Goal: Task Accomplishment & Management: Use online tool/utility

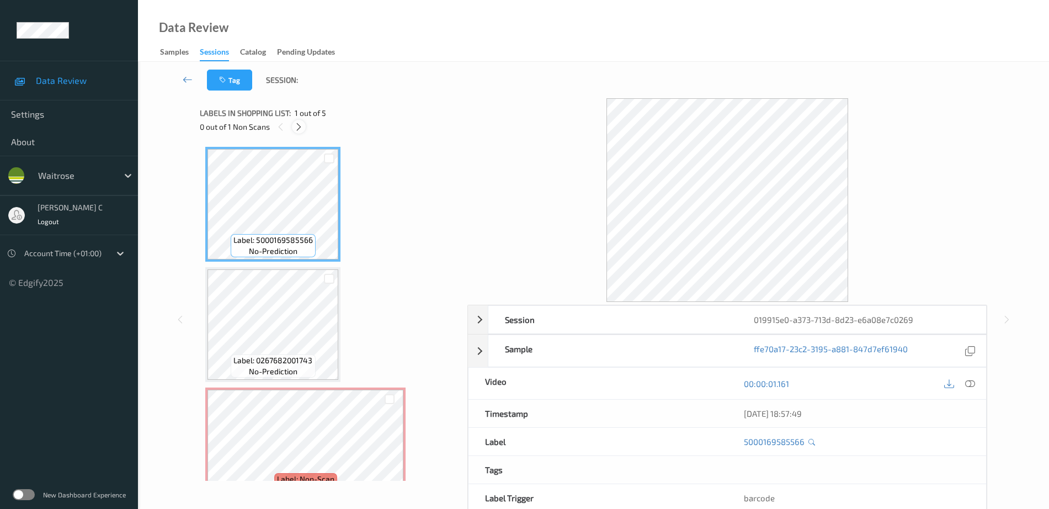
click at [302, 124] on icon at bounding box center [298, 127] width 9 height 10
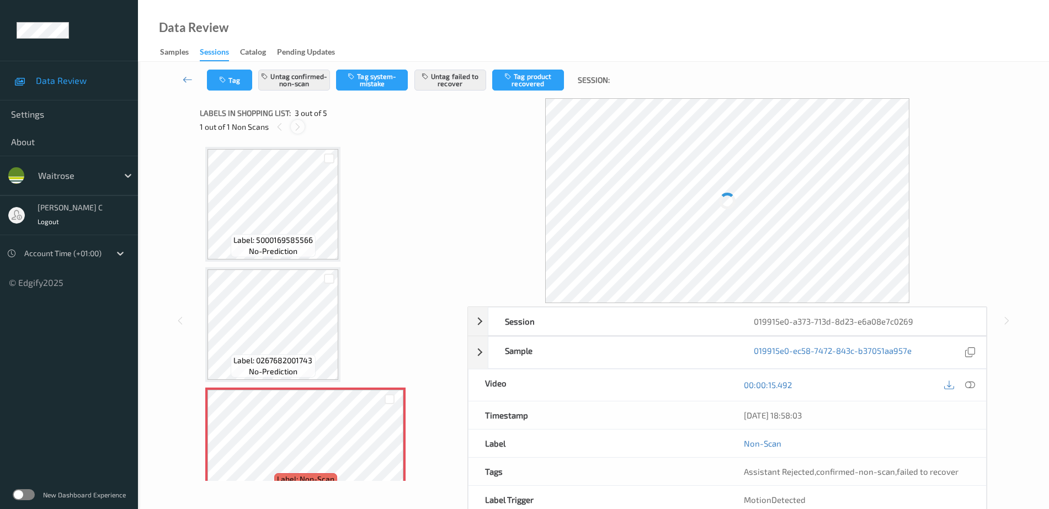
scroll to position [126, 0]
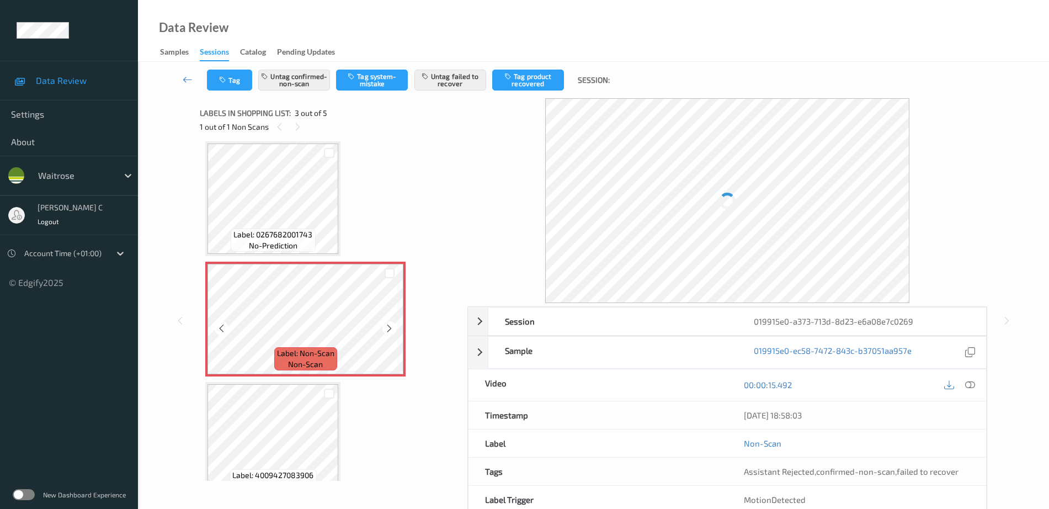
click at [311, 360] on span "non-scan" at bounding box center [305, 364] width 35 height 11
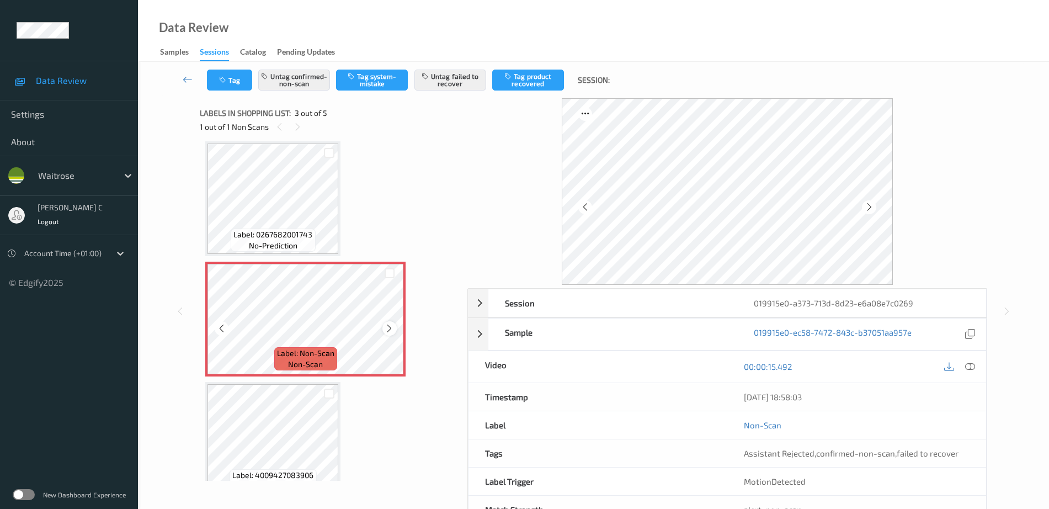
click at [390, 331] on icon at bounding box center [389, 328] width 9 height 10
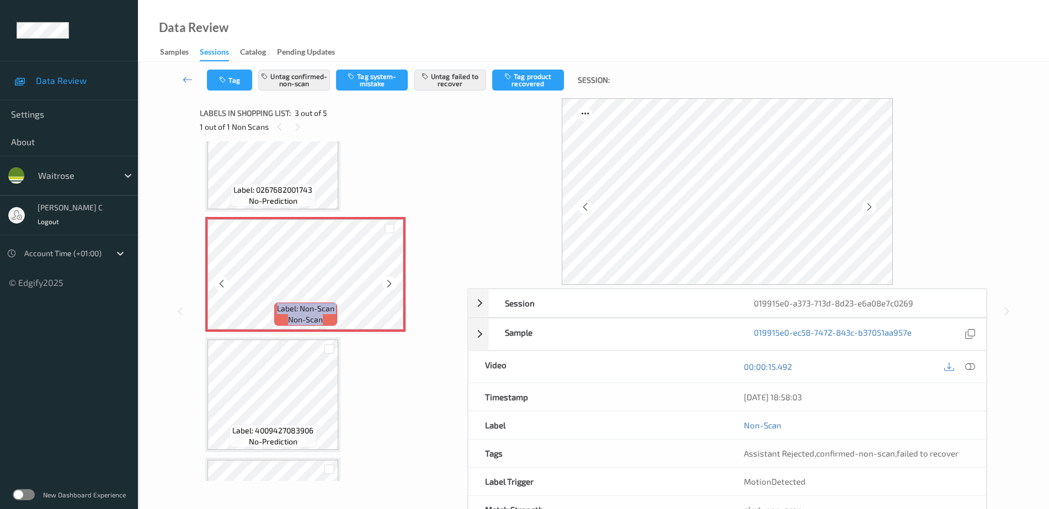
scroll to position [195, 0]
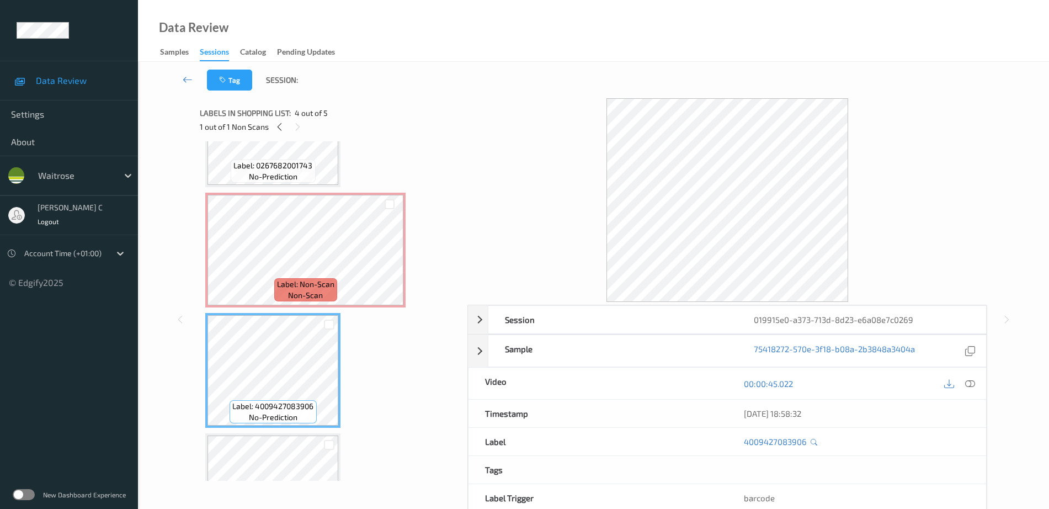
click at [294, 294] on span "non-scan" at bounding box center [305, 295] width 35 height 11
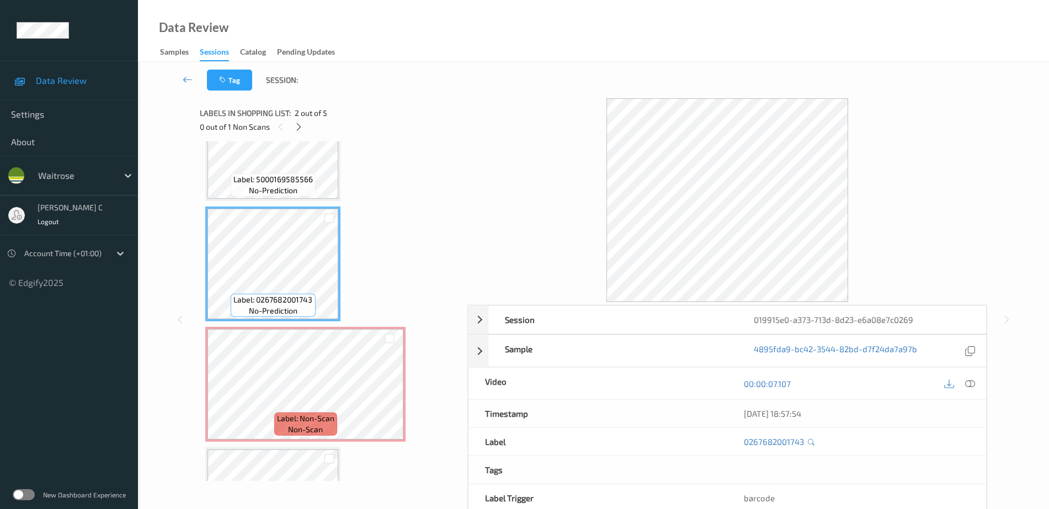
scroll to position [0, 0]
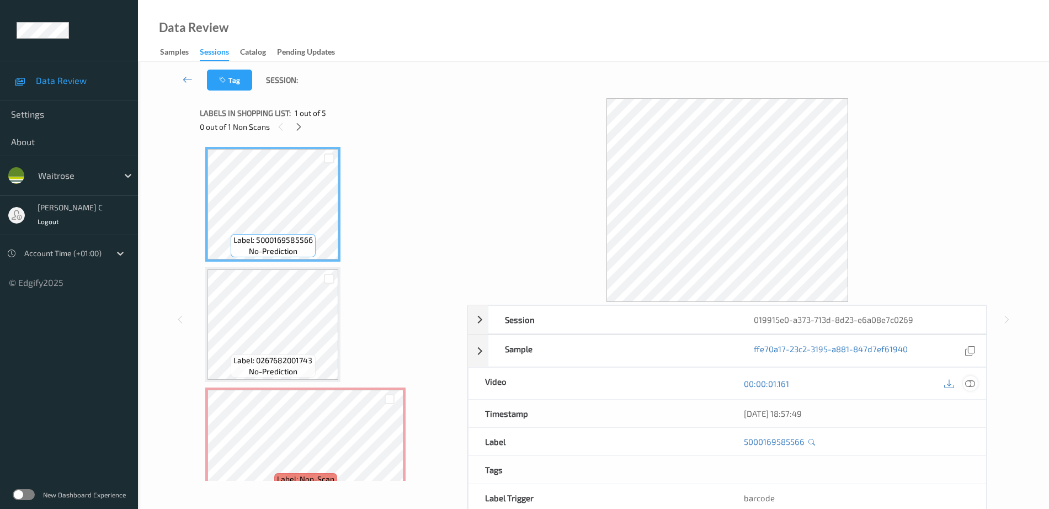
click at [970, 384] on icon at bounding box center [970, 384] width 10 height 10
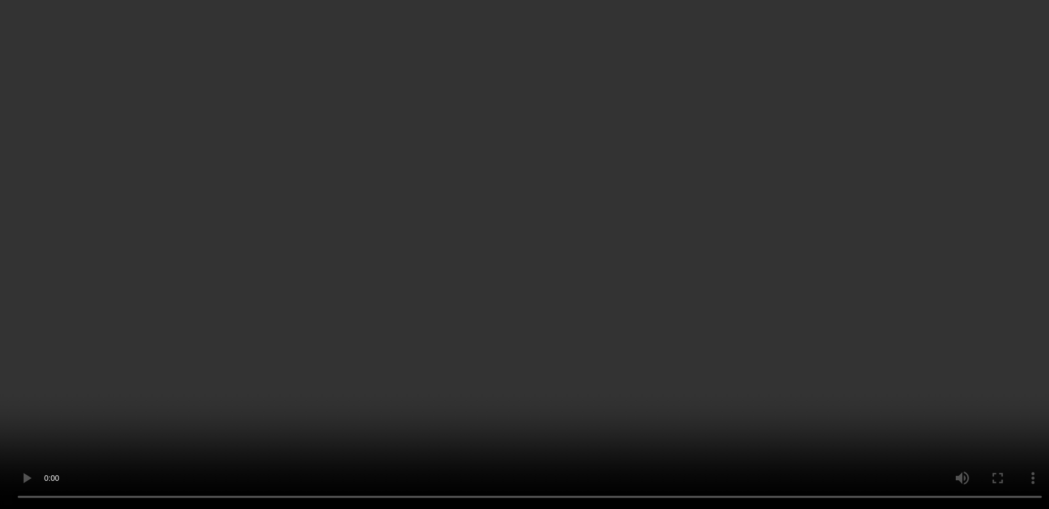
scroll to position [69, 0]
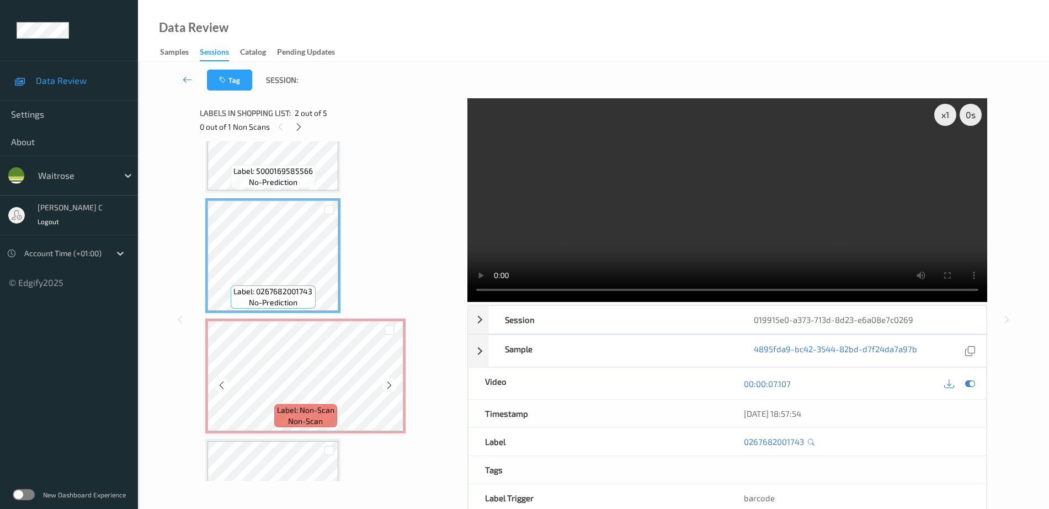
click at [315, 416] on span "non-scan" at bounding box center [305, 421] width 35 height 11
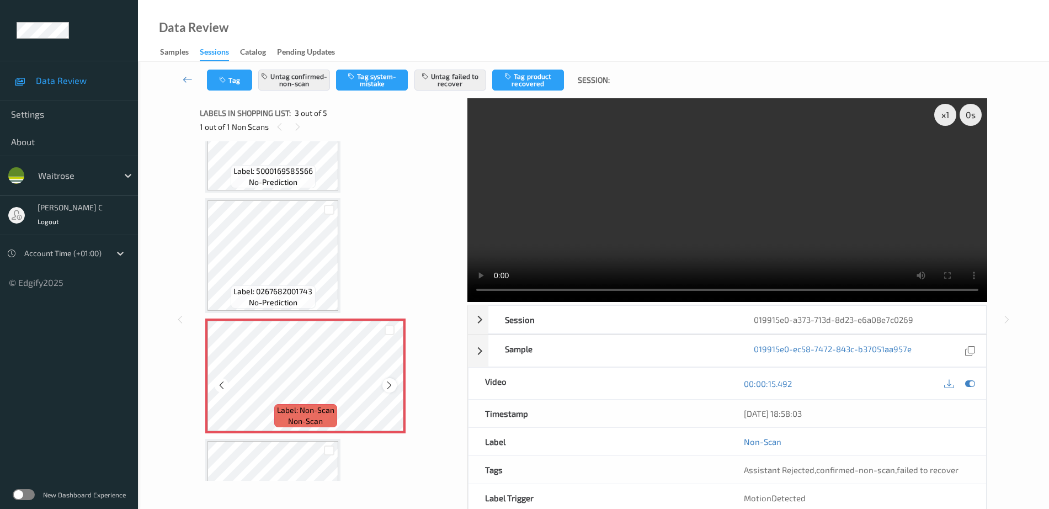
click at [385, 385] on icon at bounding box center [389, 385] width 9 height 10
click at [301, 77] on button "Untag confirmed-non-scan" at bounding box center [294, 80] width 72 height 21
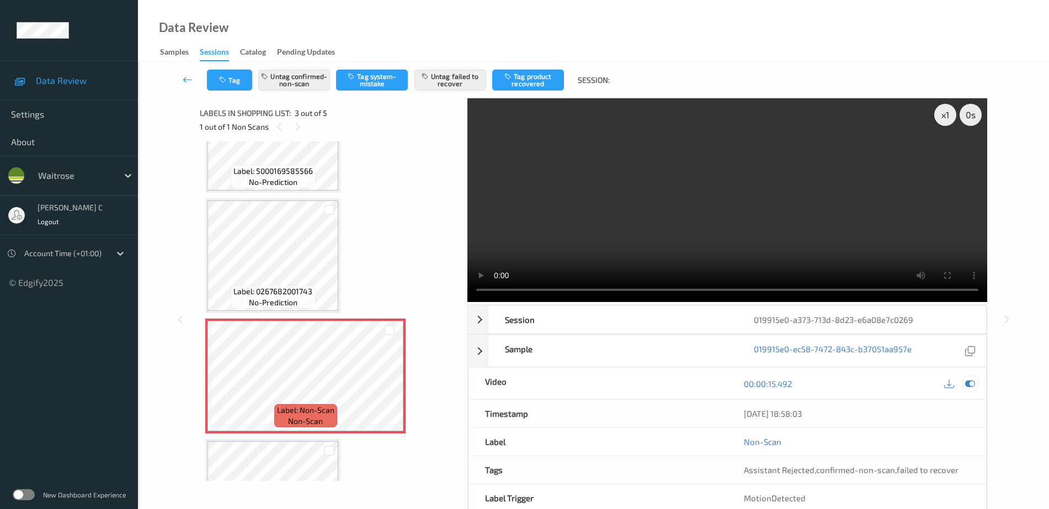
click at [965, 382] on icon at bounding box center [970, 384] width 10 height 10
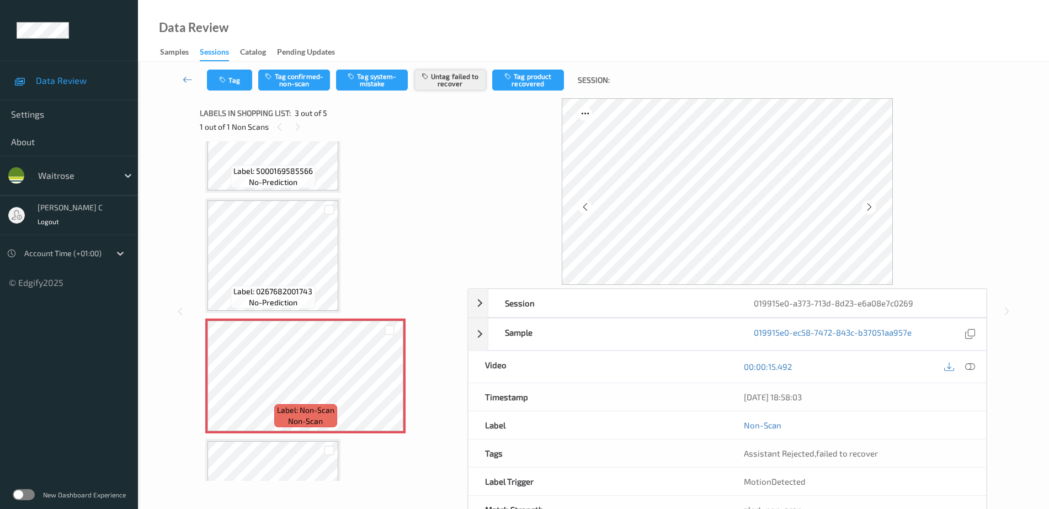
click at [440, 77] on button "Untag failed to recover" at bounding box center [450, 80] width 72 height 21
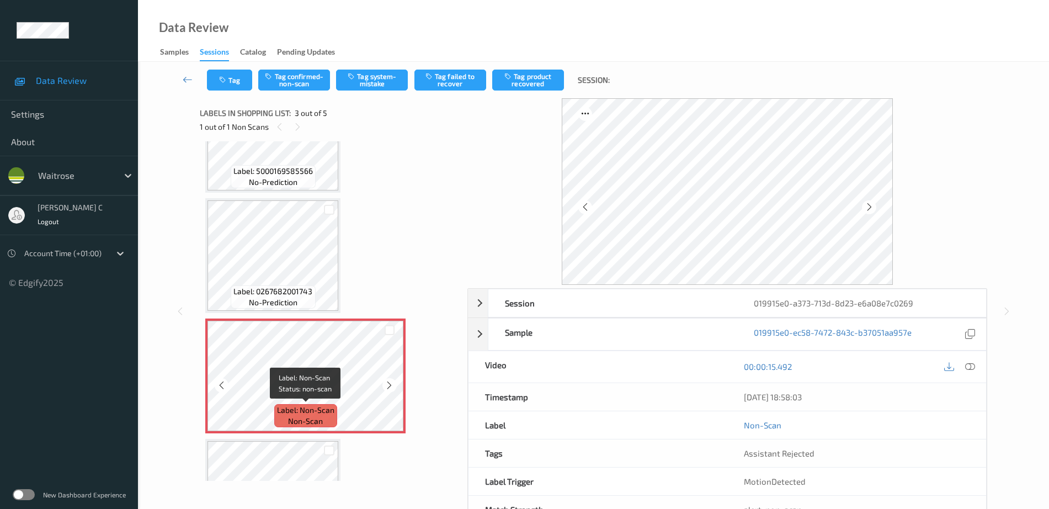
click at [325, 410] on span "Label: Non-Scan" at bounding box center [305, 410] width 57 height 11
click at [384, 88] on button "Tag system-mistake" at bounding box center [372, 80] width 72 height 21
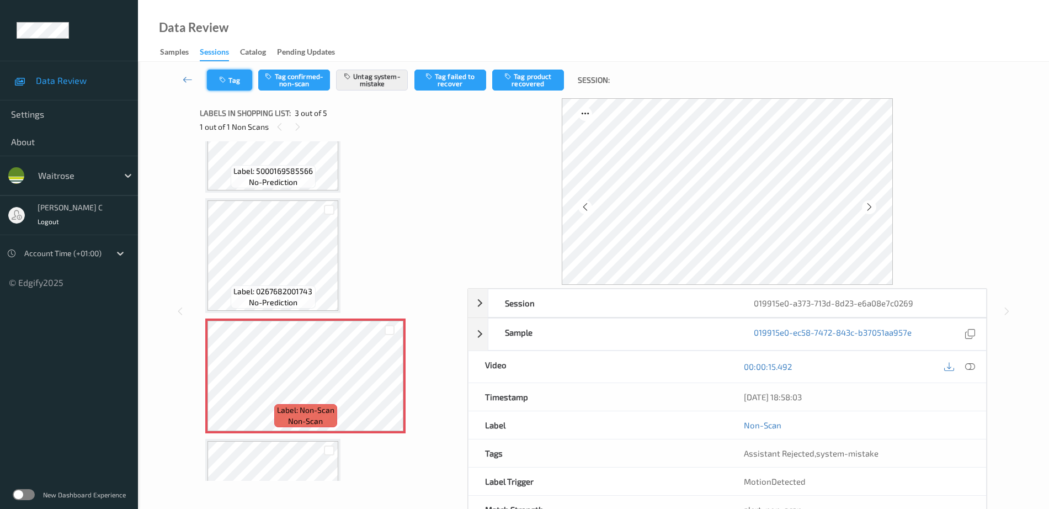
click at [233, 77] on button "Tag" at bounding box center [229, 80] width 45 height 21
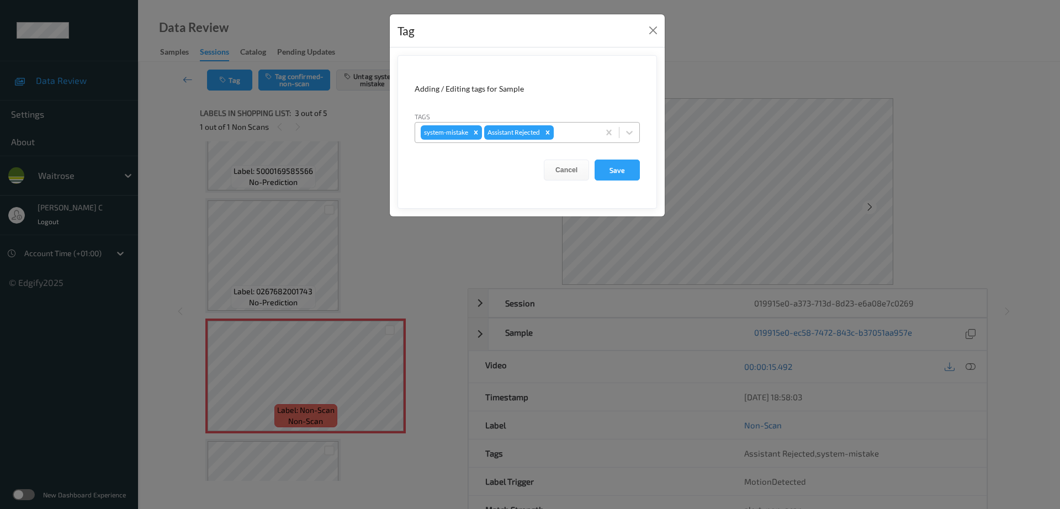
click at [582, 135] on div at bounding box center [575, 132] width 38 height 13
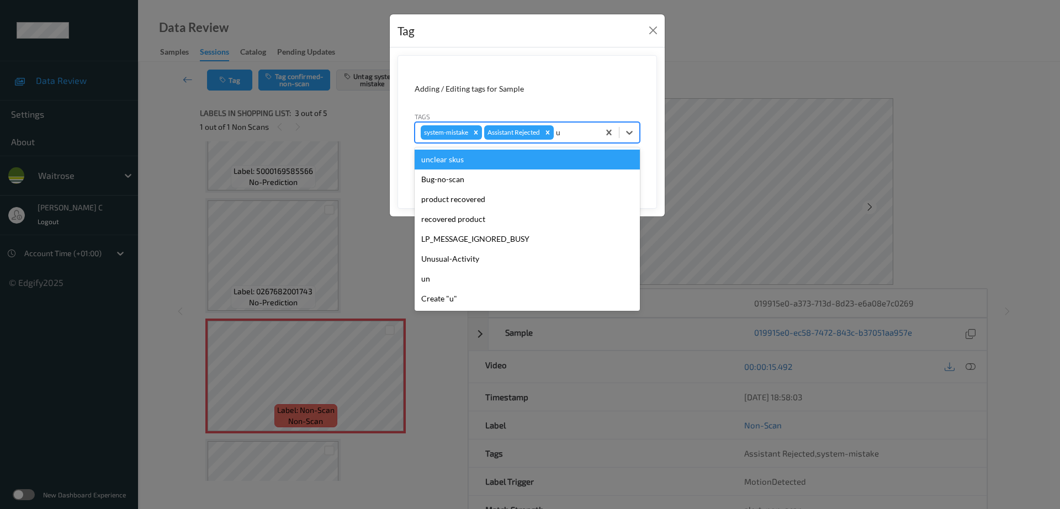
type input "un"
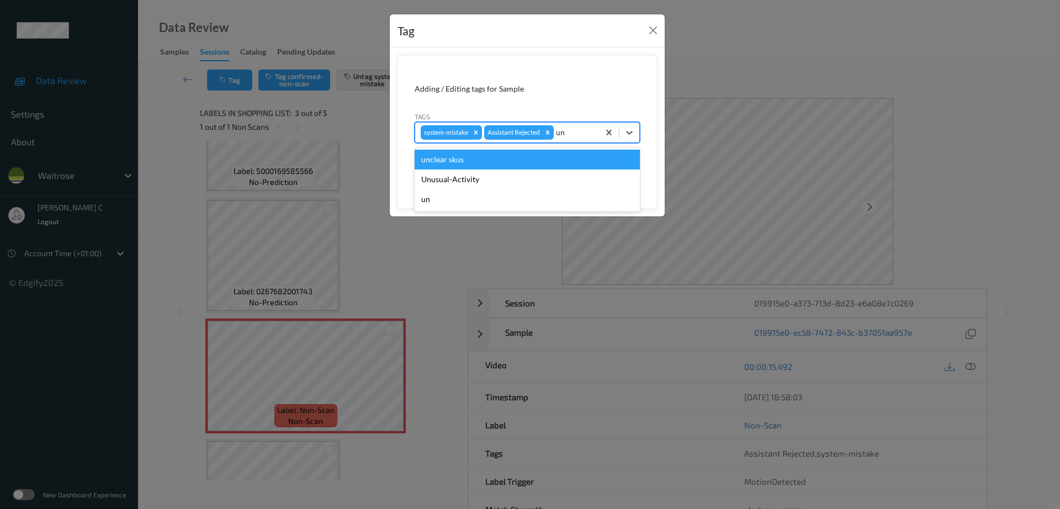
click at [501, 159] on div "unclear skus" at bounding box center [526, 160] width 225 height 20
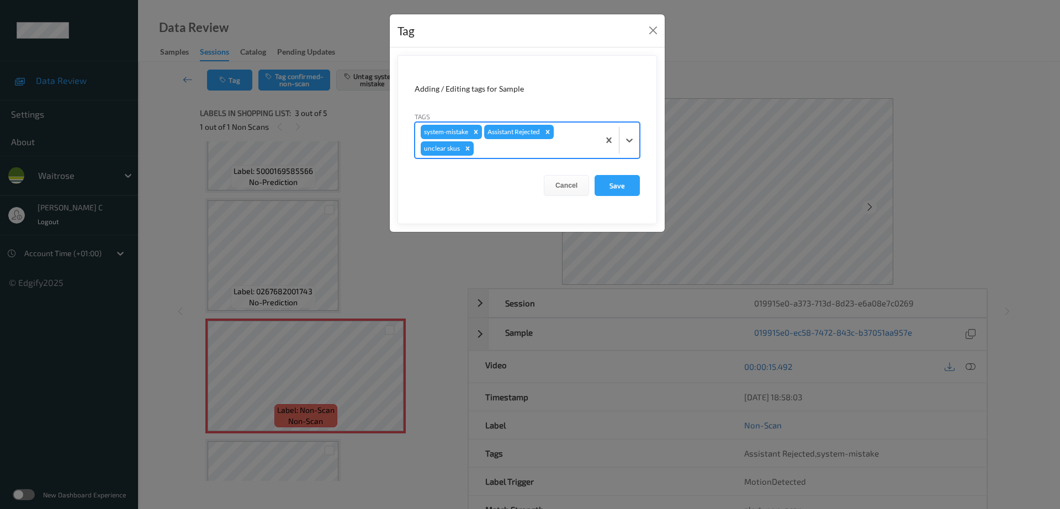
click at [469, 148] on icon "Remove unclear skus" at bounding box center [468, 149] width 8 height 8
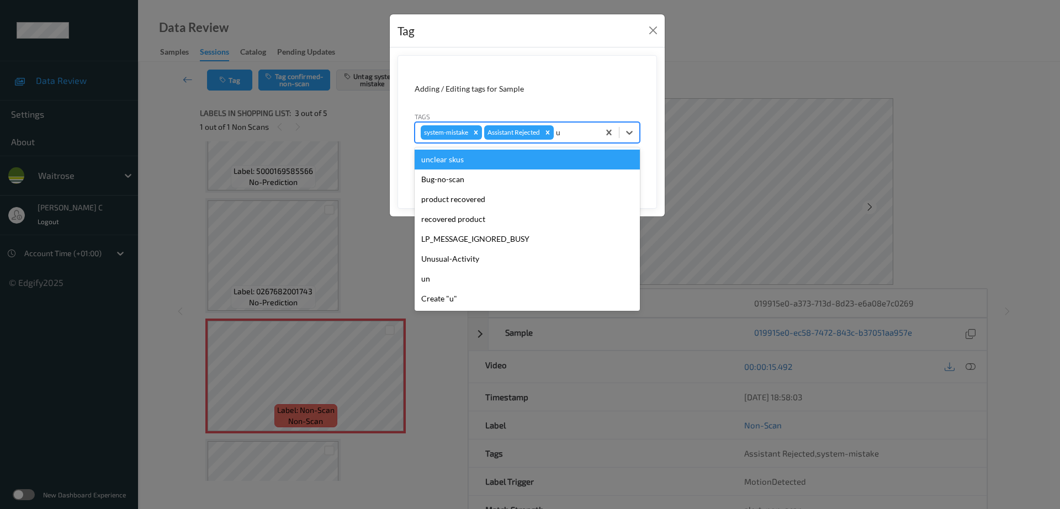
type input "un"
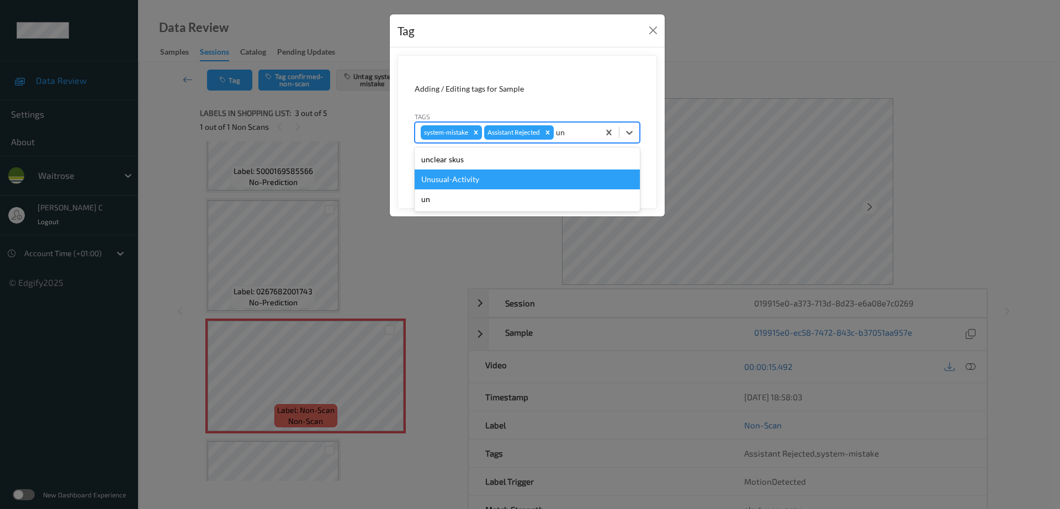
click at [472, 176] on div "Unusual-Activity" at bounding box center [526, 179] width 225 height 20
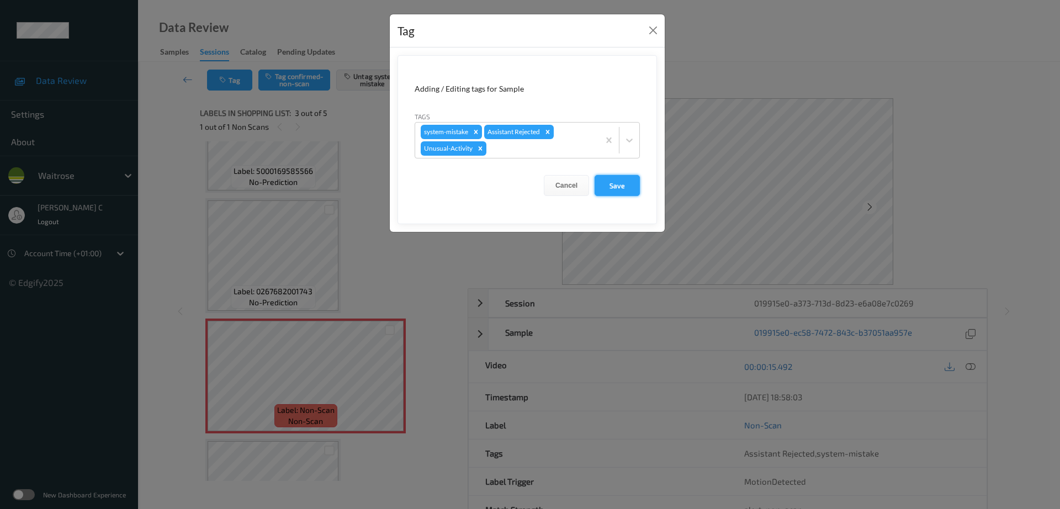
click at [614, 188] on button "Save" at bounding box center [616, 185] width 45 height 21
